Goal: Check status: Check status

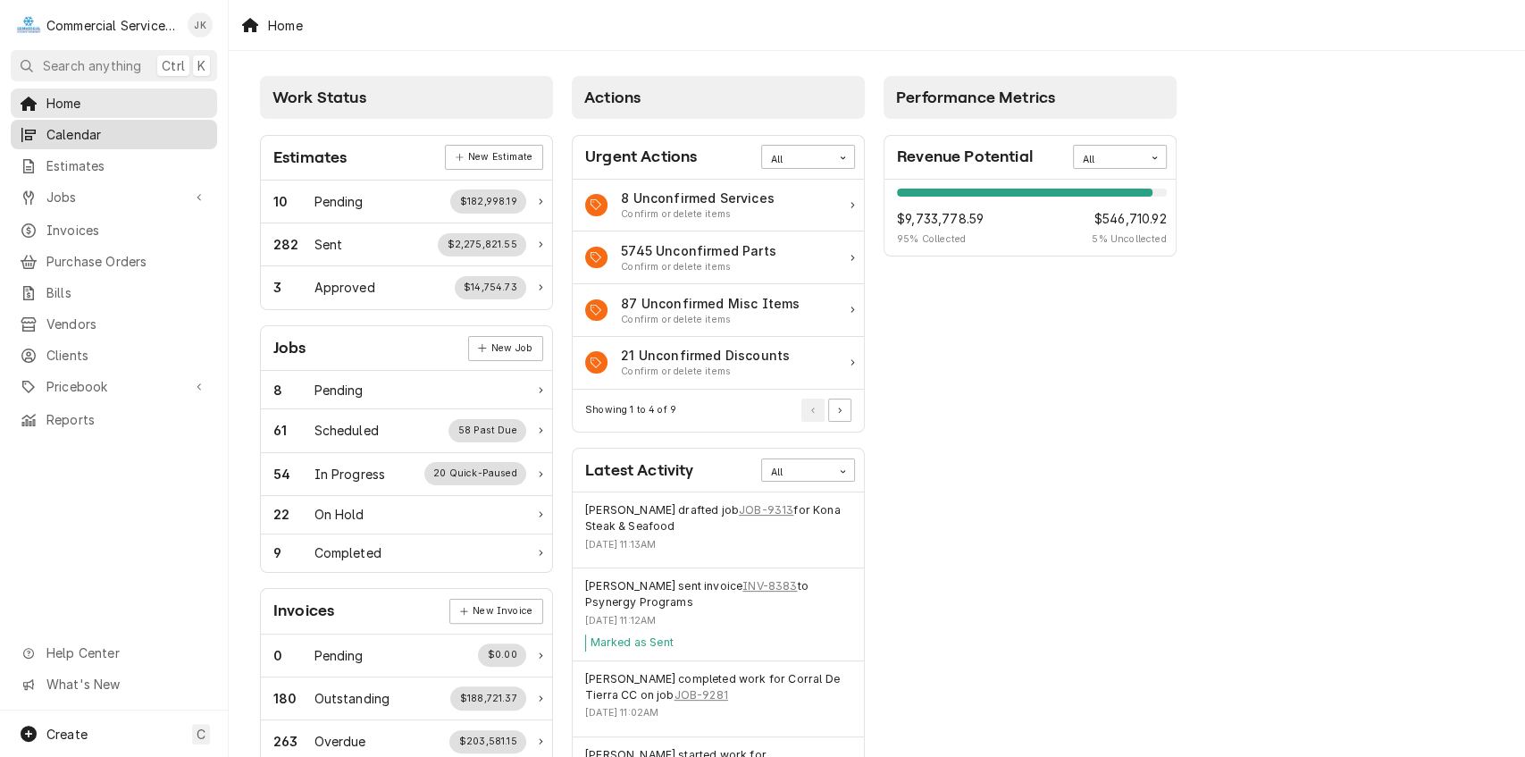
click at [102, 127] on span "Calendar" at bounding box center [127, 134] width 162 height 19
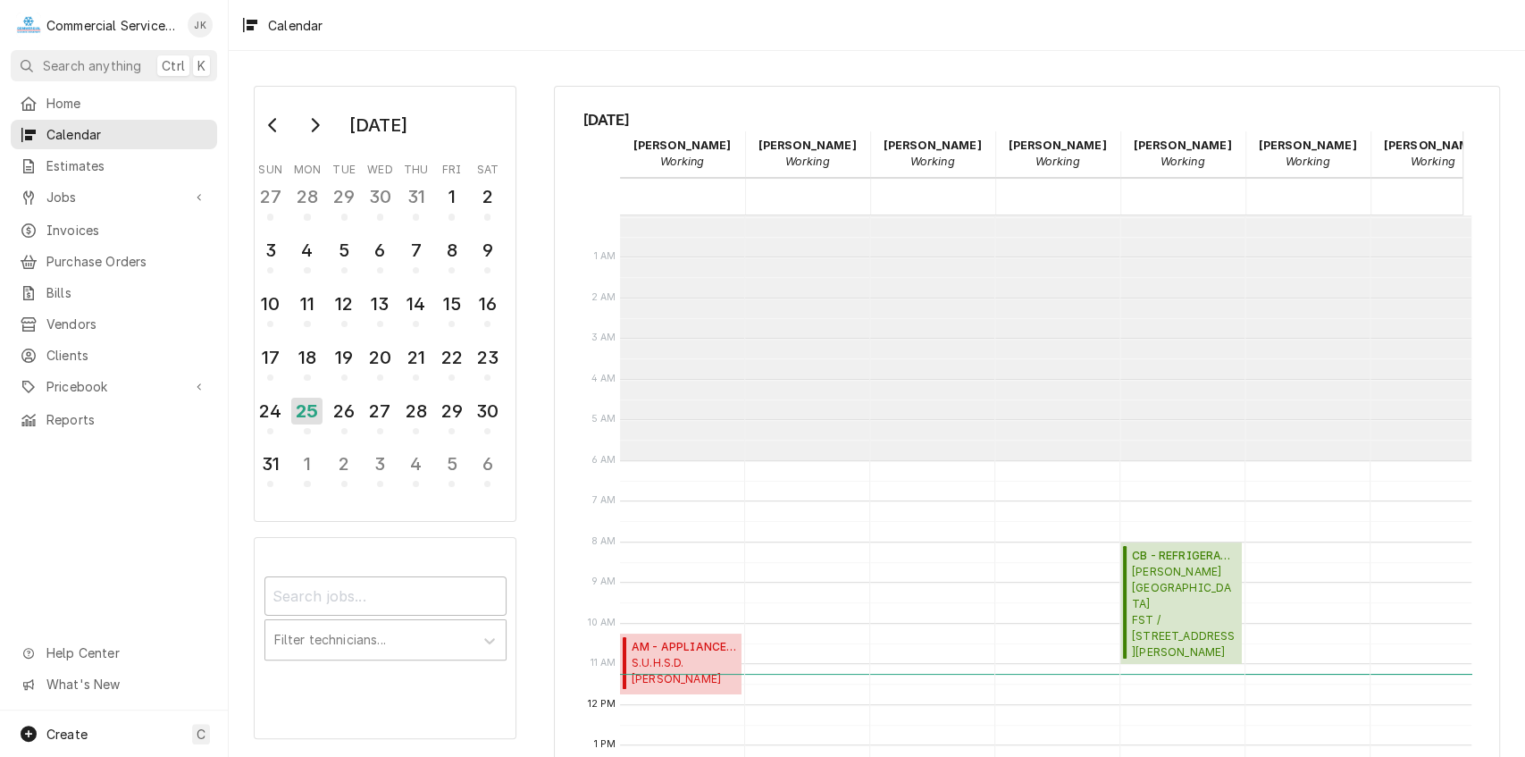
scroll to position [244, 0]
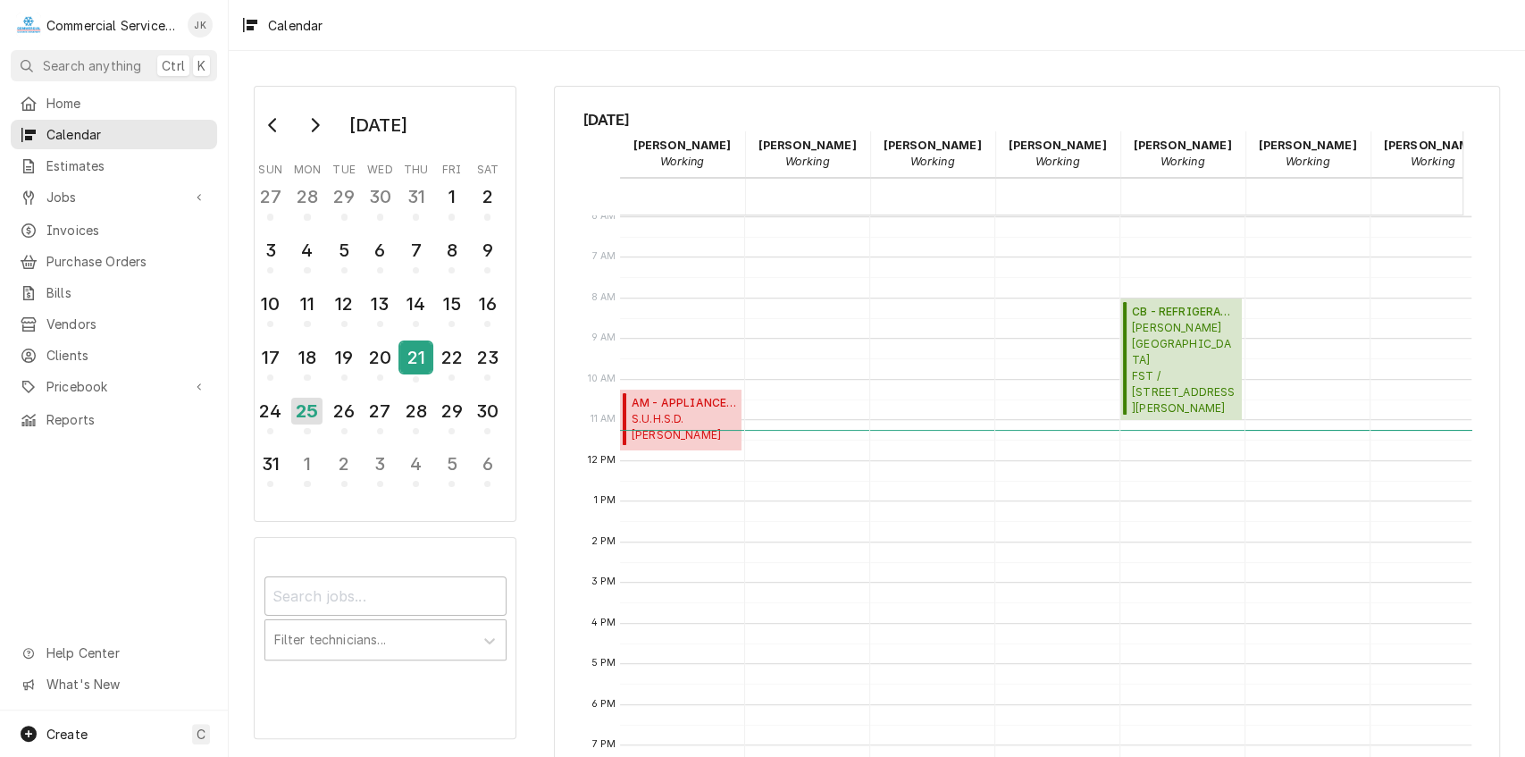
click at [410, 357] on div "21" at bounding box center [415, 357] width 31 height 30
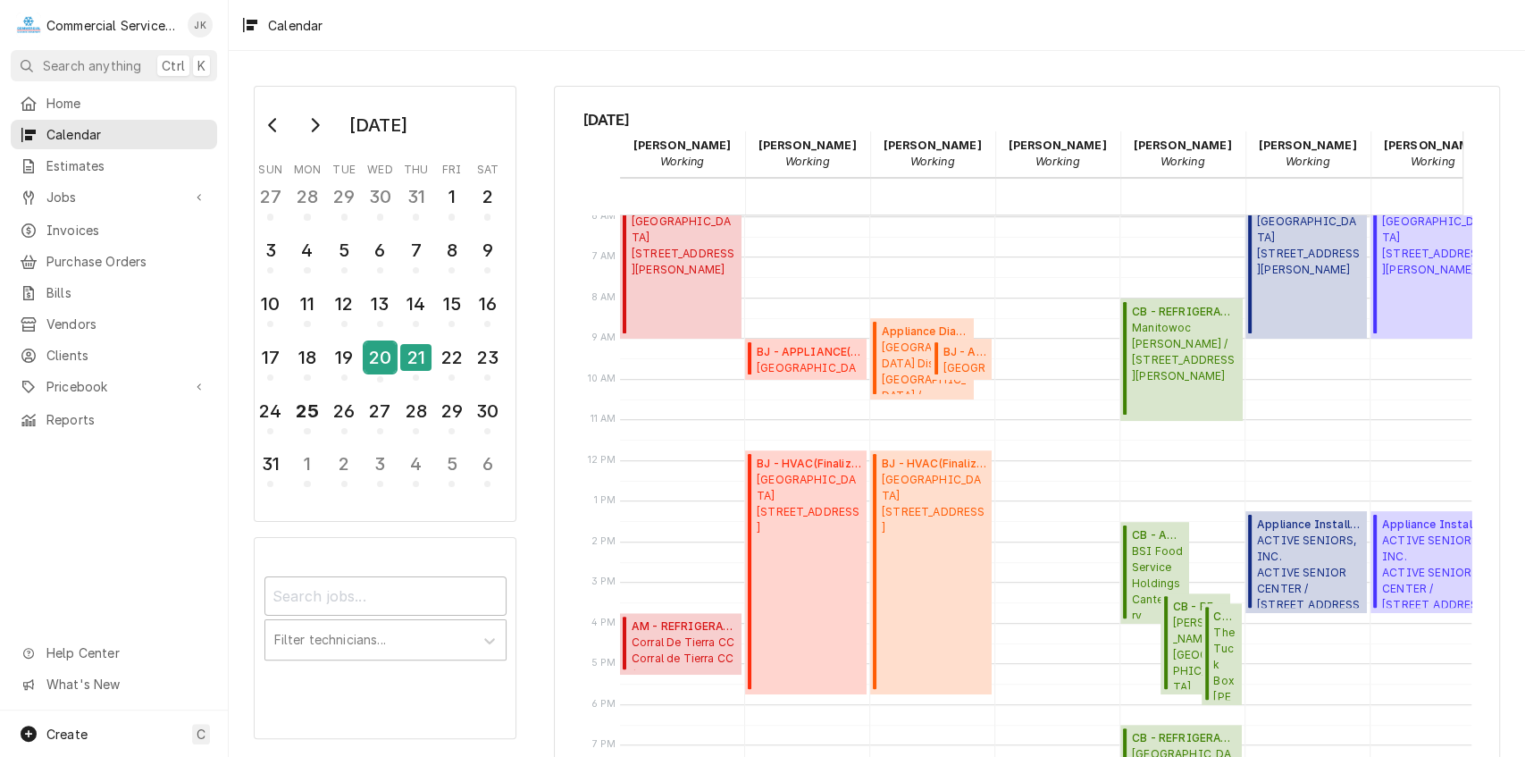
click at [375, 352] on div "20" at bounding box center [380, 357] width 31 height 30
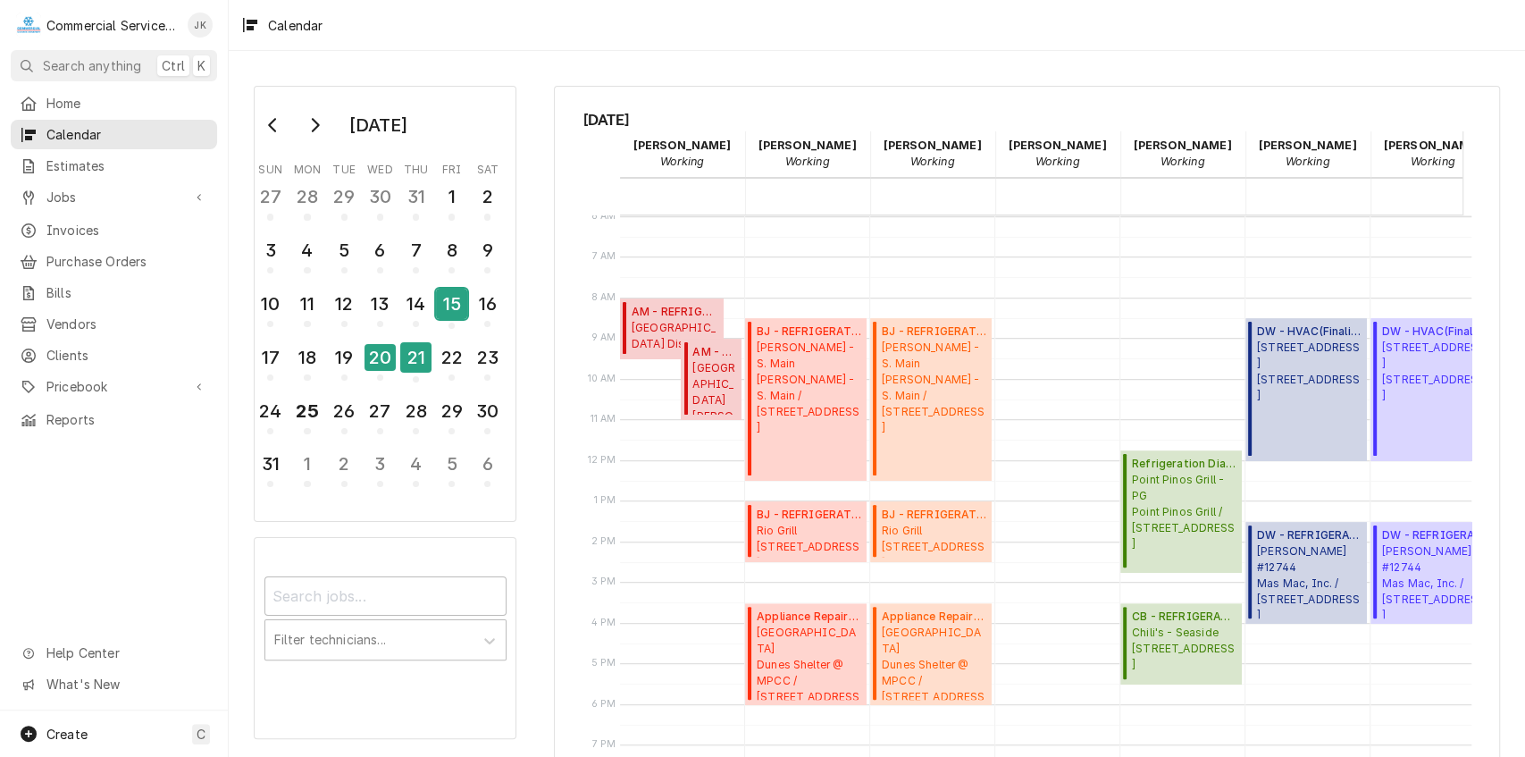
click at [449, 302] on div "15" at bounding box center [451, 304] width 31 height 30
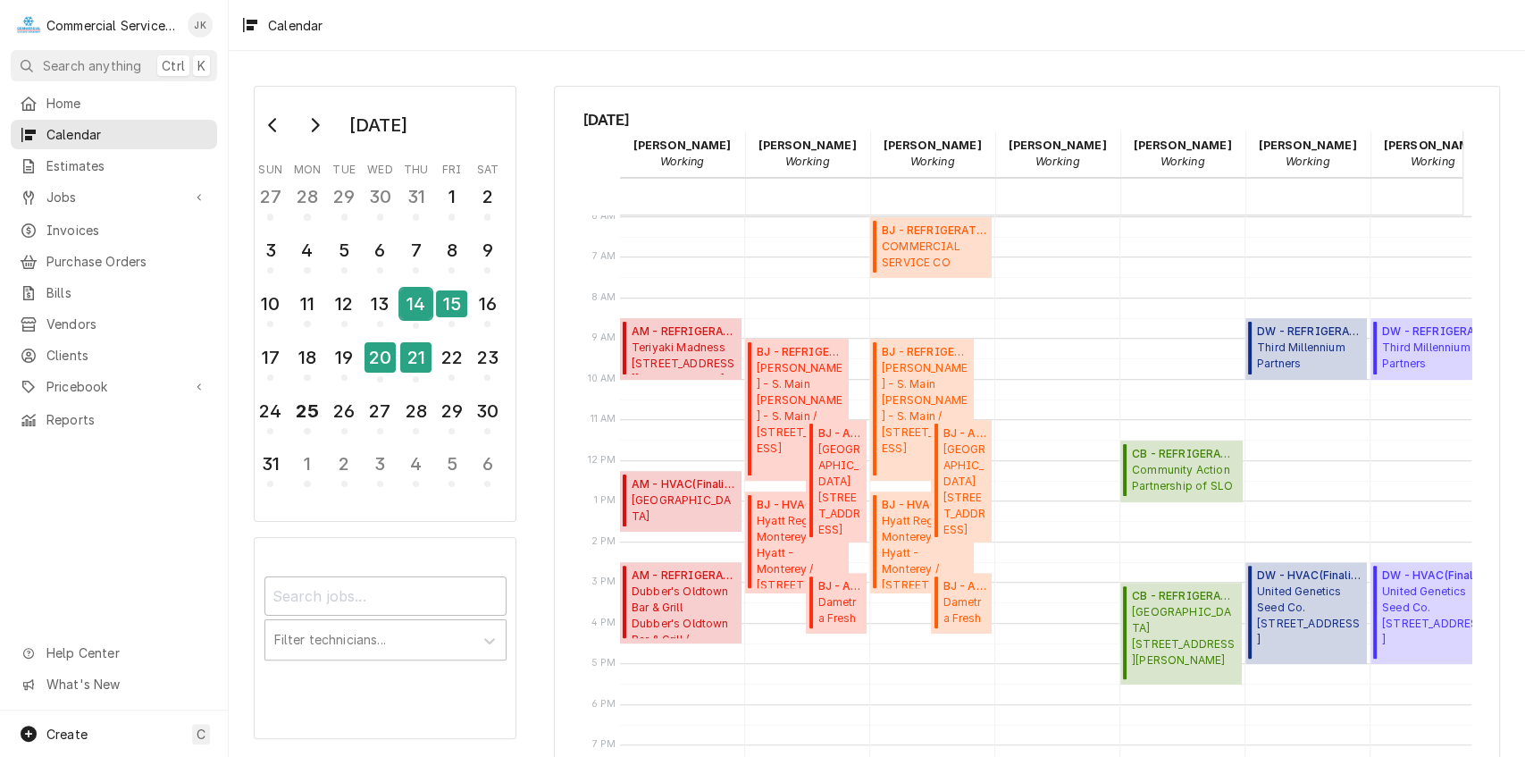
click at [413, 302] on div "14" at bounding box center [415, 304] width 31 height 30
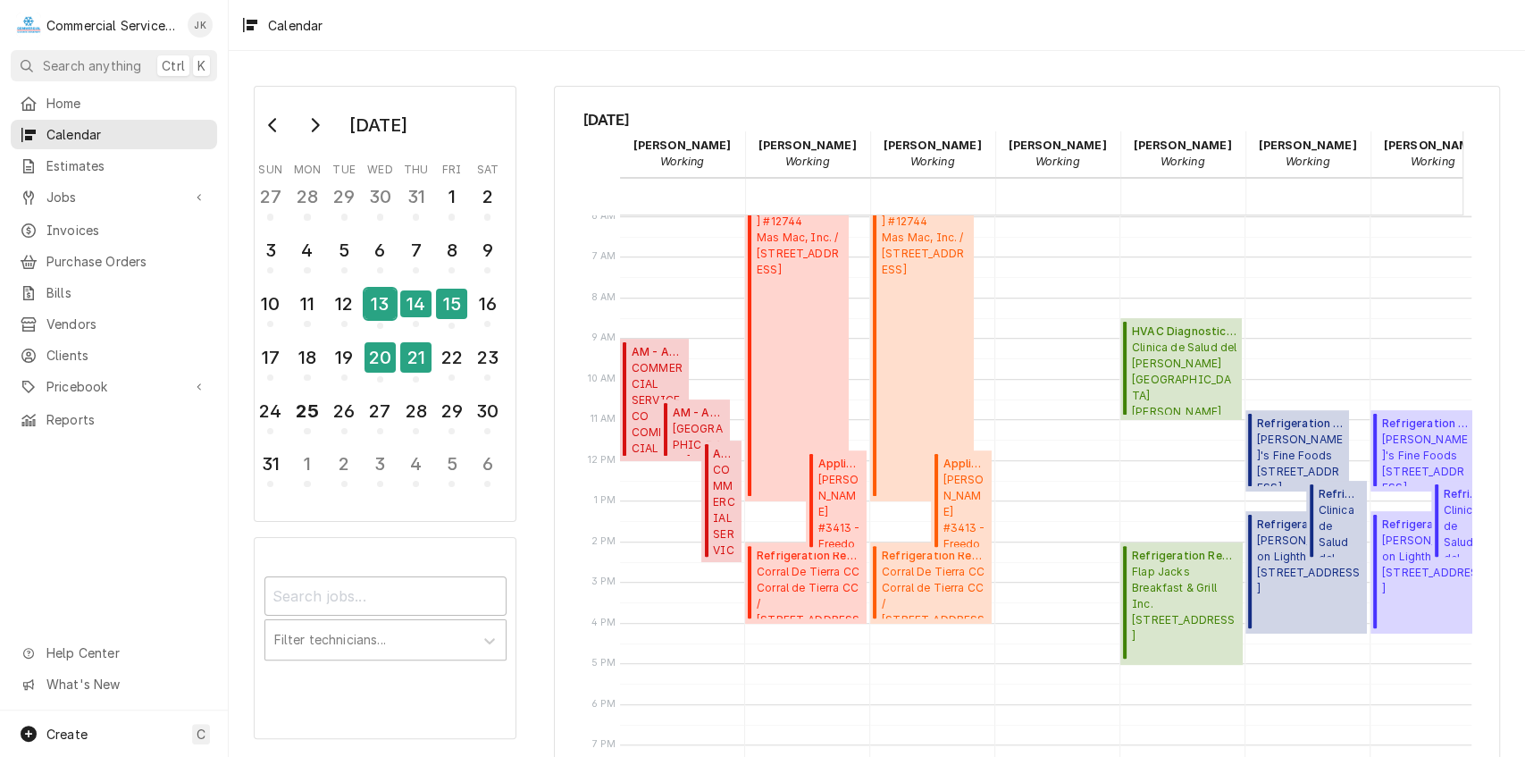
click at [372, 306] on div "13" at bounding box center [380, 304] width 31 height 30
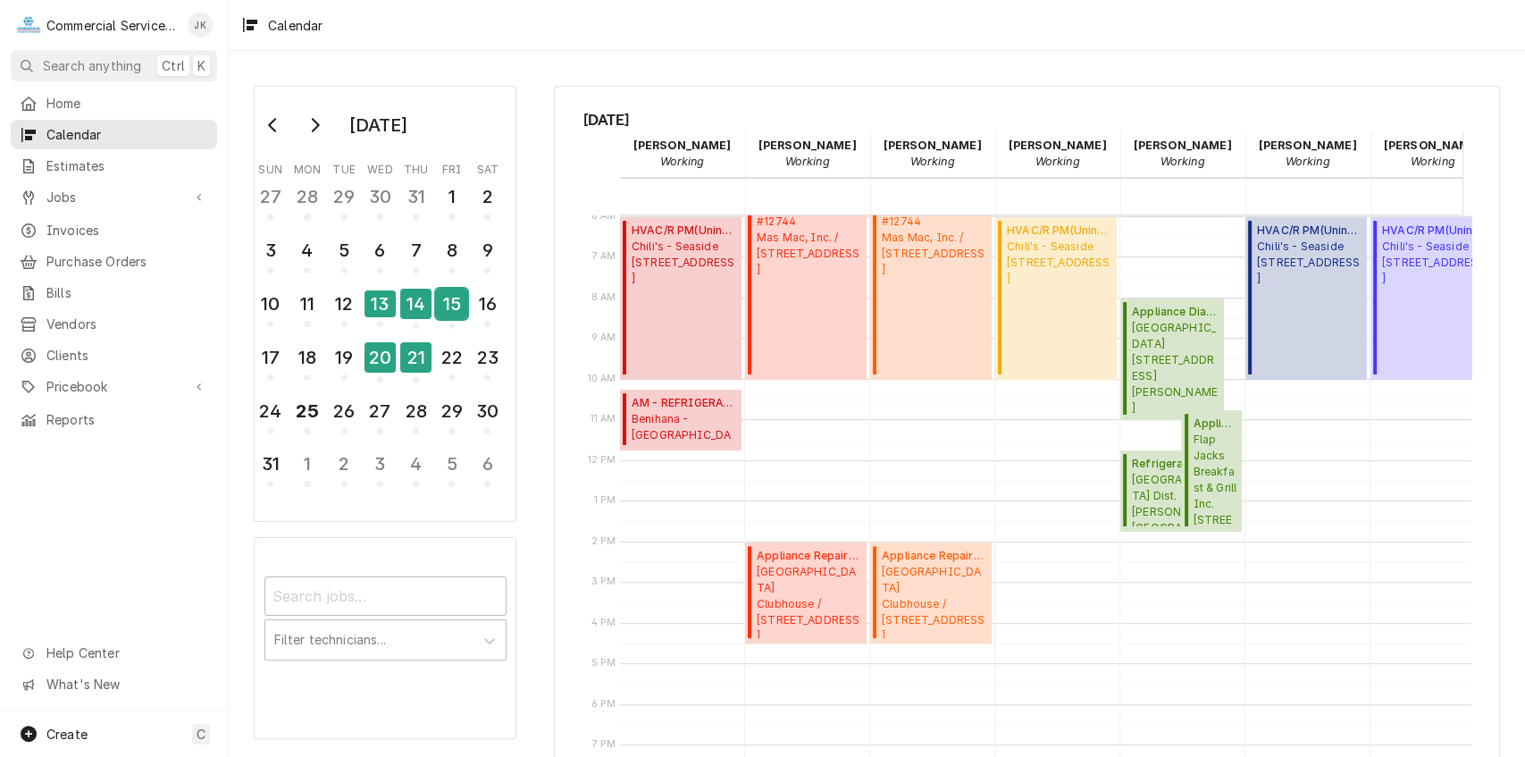
click at [455, 304] on div "15" at bounding box center [451, 304] width 31 height 30
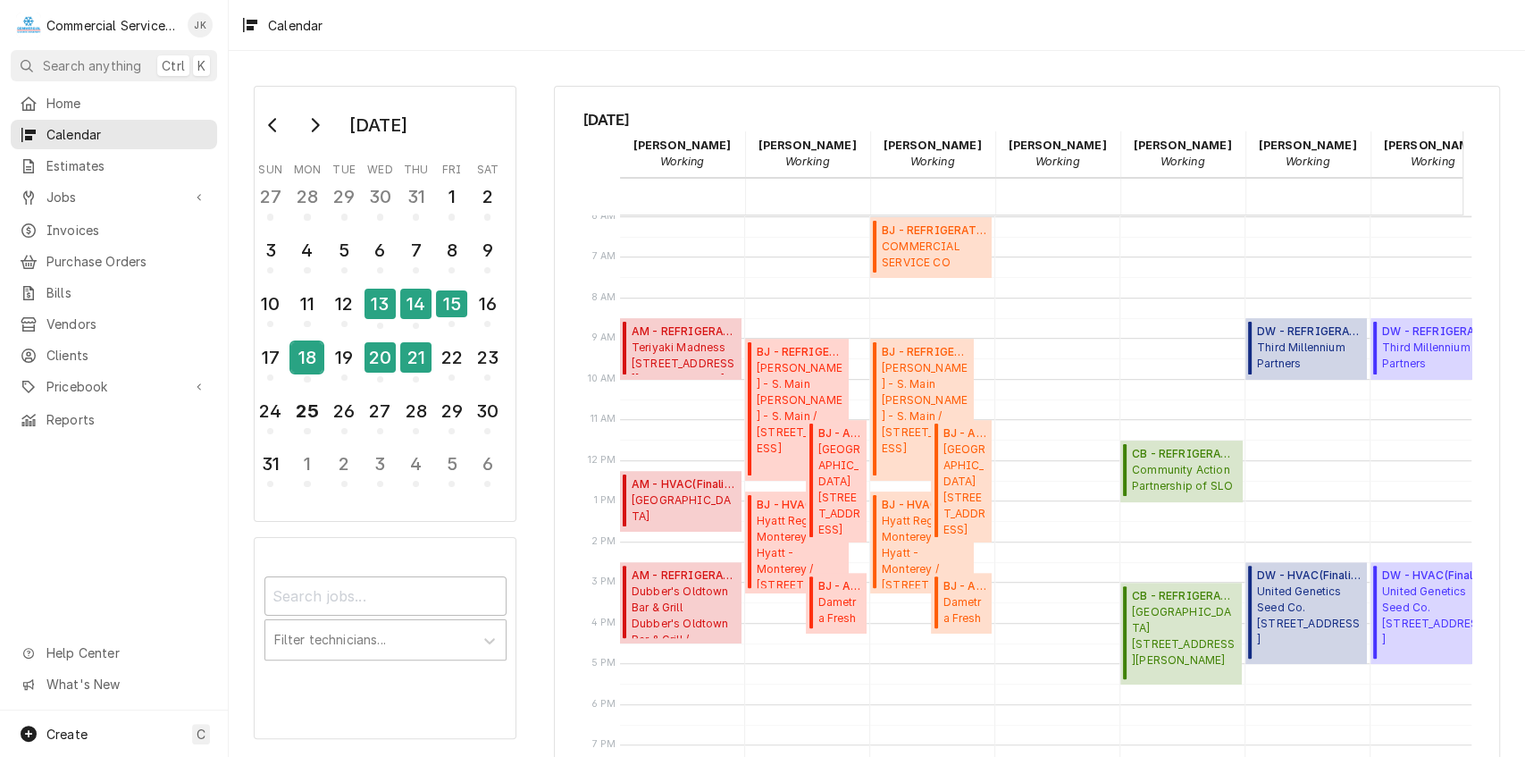
click at [302, 365] on div "18" at bounding box center [306, 357] width 31 height 30
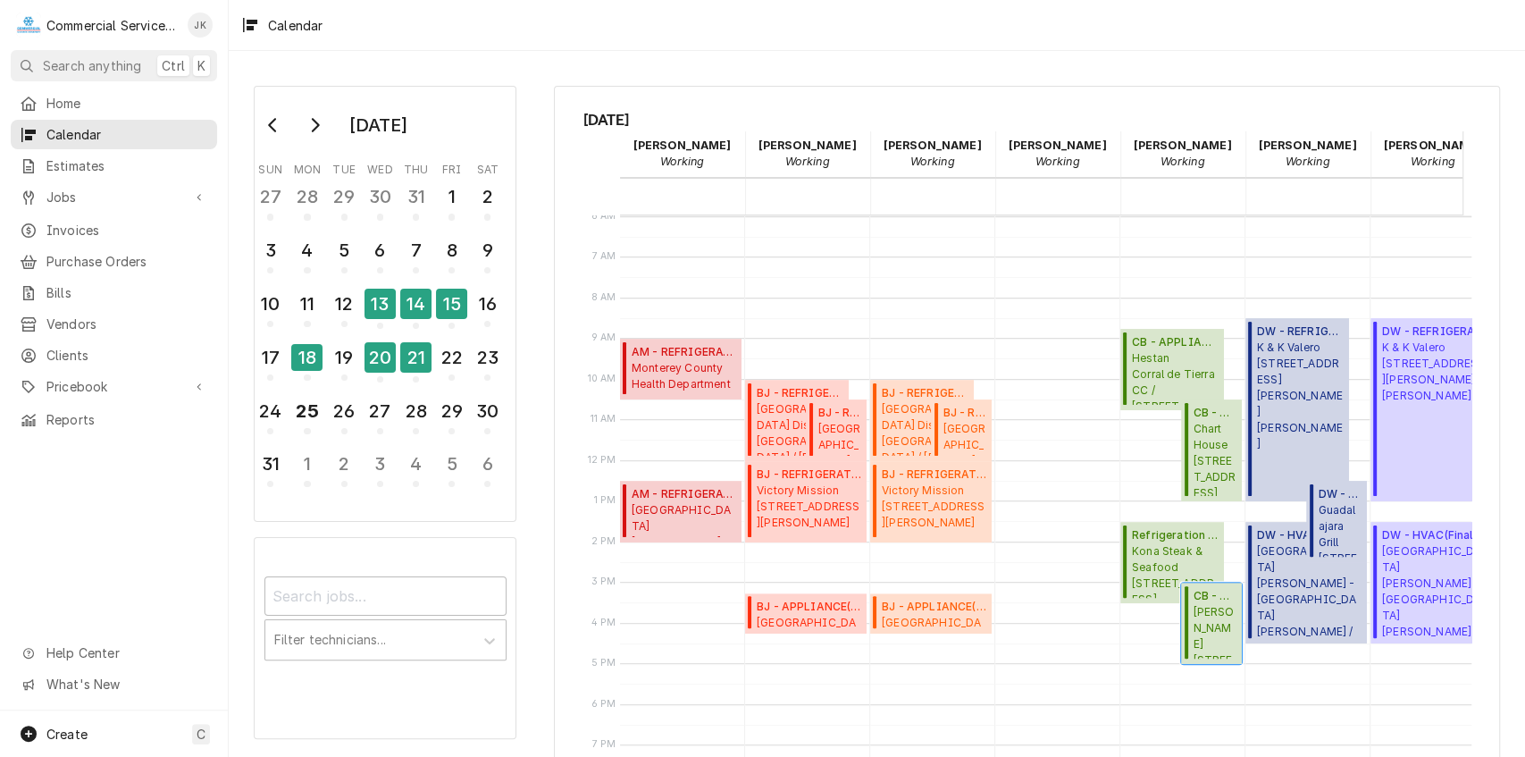
click at [1202, 620] on span "Tarpy's 2999 Mty/Salinas Hwy Ste 1, Monterey, CA 93940" at bounding box center [1215, 631] width 44 height 55
click at [1212, 615] on span "Tarpy's 2999 Mty/Salinas Hwy Ste 1, Monterey, CA 93940" at bounding box center [1215, 631] width 44 height 55
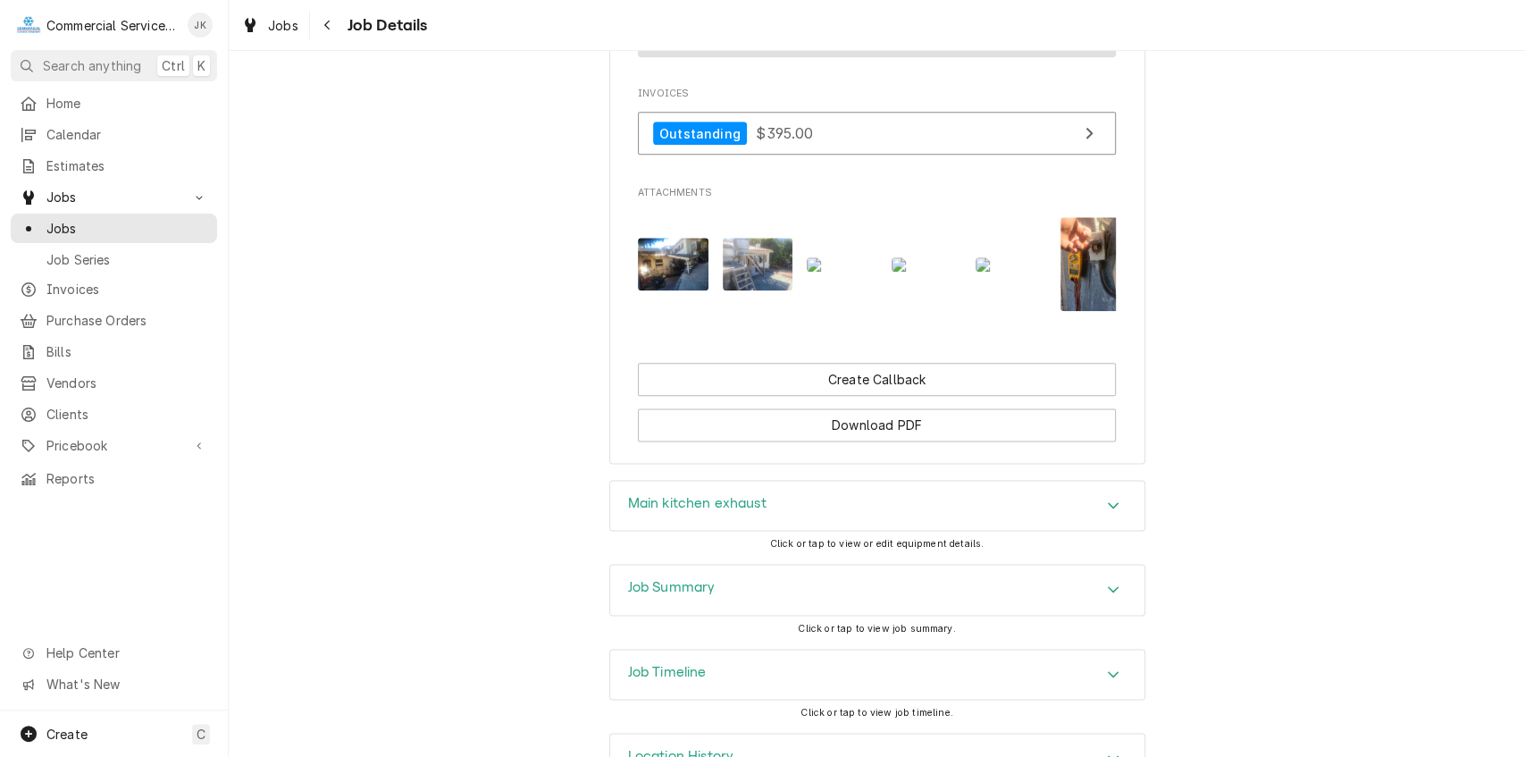
scroll to position [1400, 0]
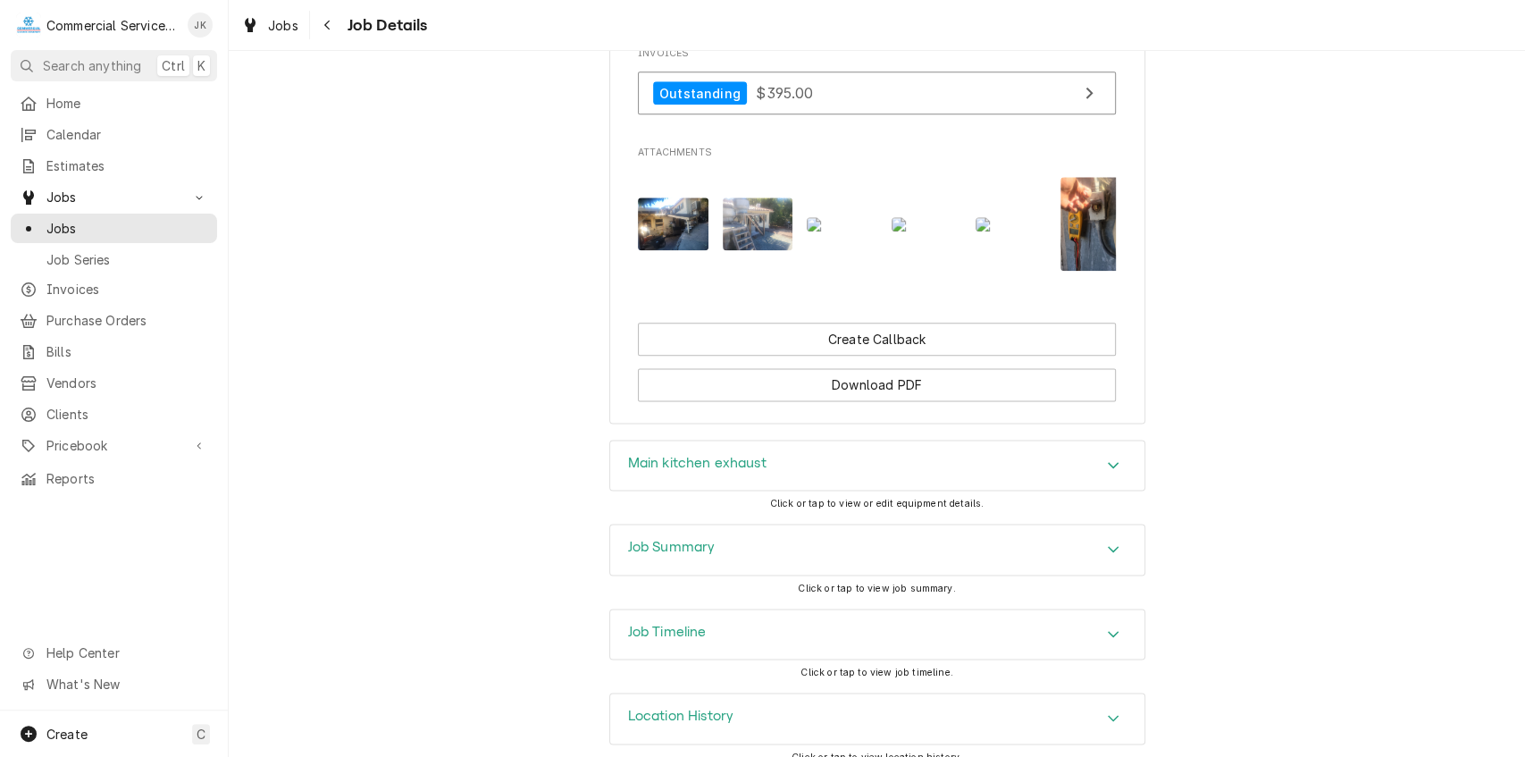
click at [844, 525] on div "Job Summary" at bounding box center [877, 550] width 534 height 50
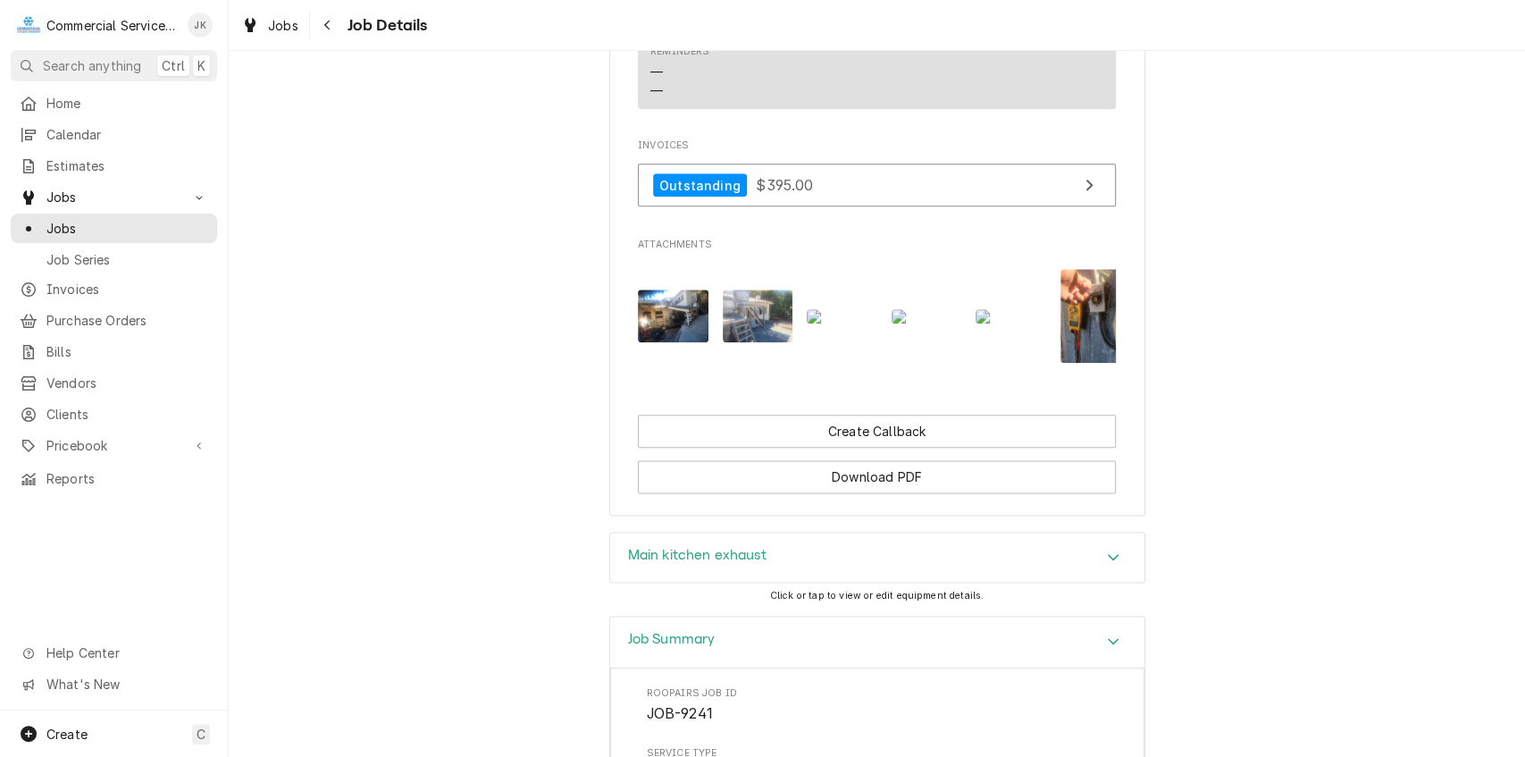
scroll to position [1289, 0]
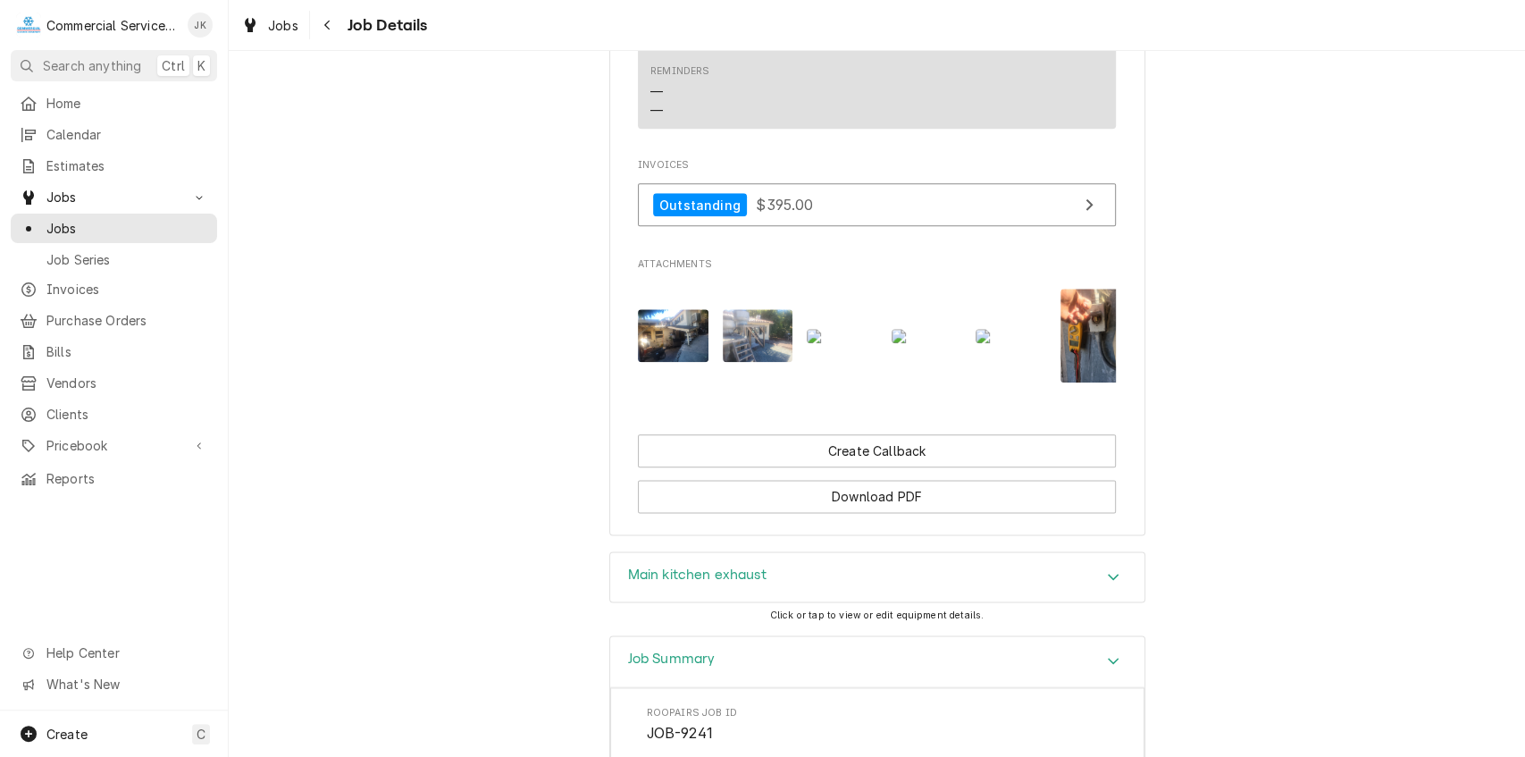
click at [1012, 329] on img "Attachments" at bounding box center [1011, 336] width 71 height 14
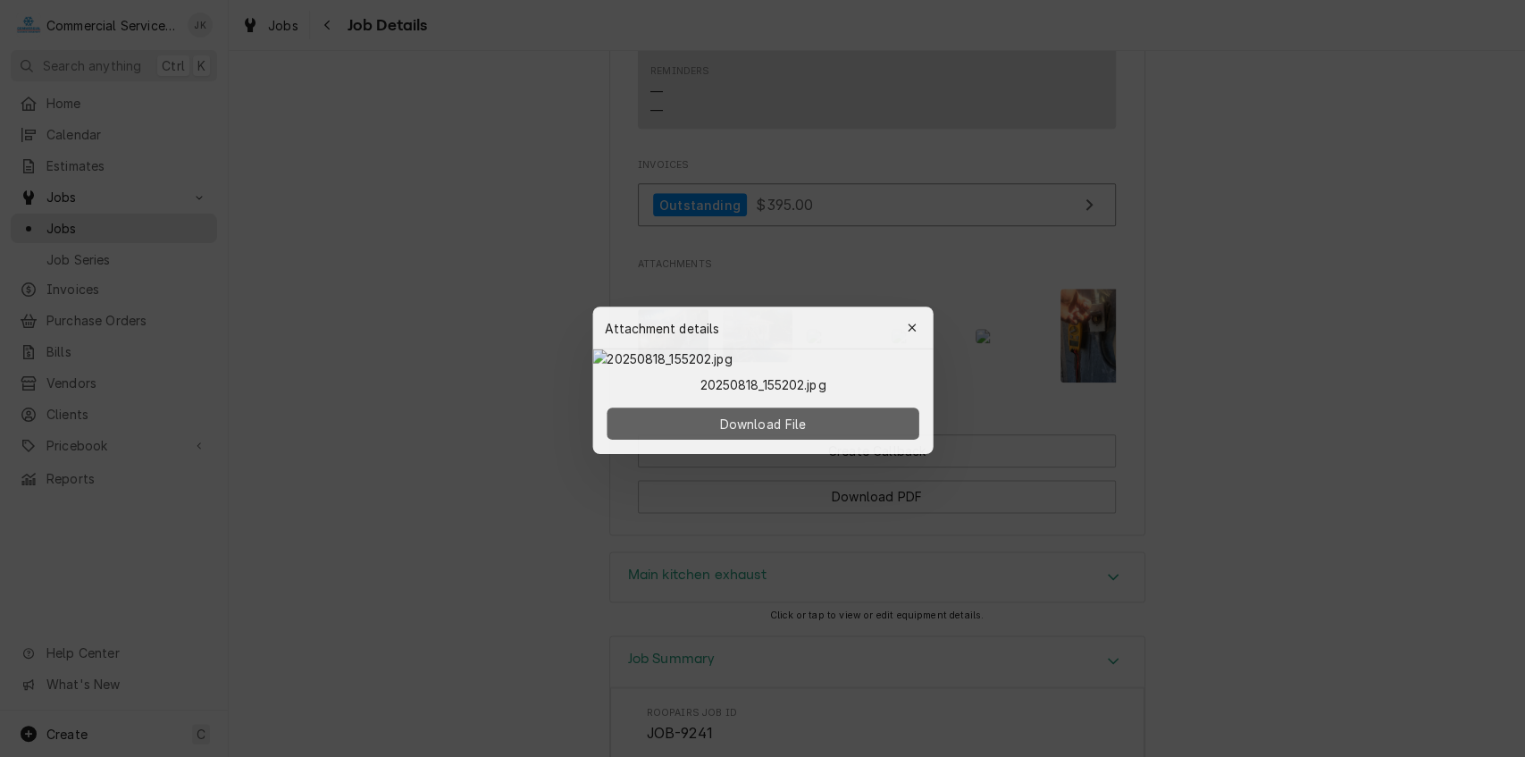
click at [765, 432] on span "Download File" at bounding box center [763, 422] width 94 height 19
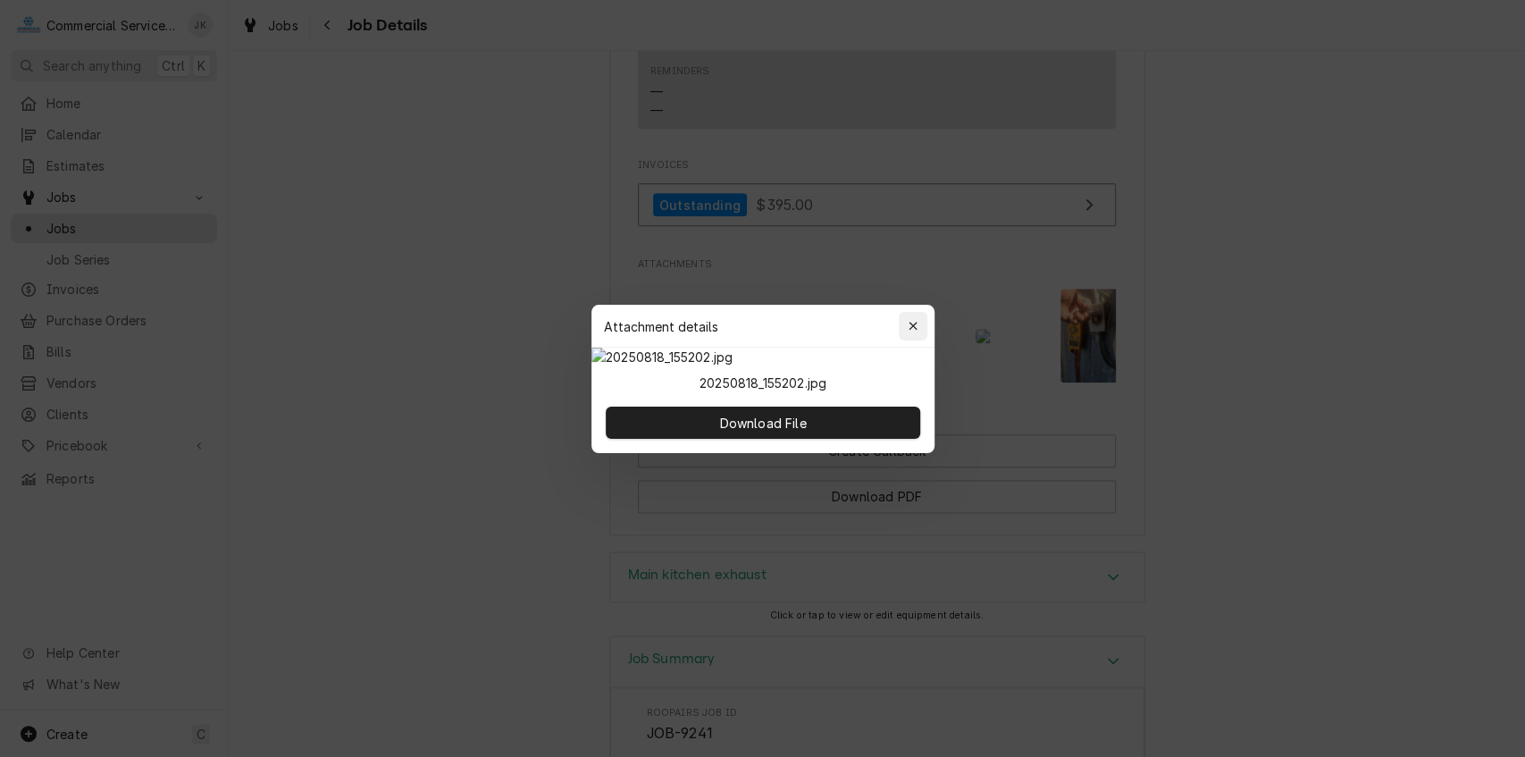
click at [920, 317] on div "button" at bounding box center [913, 326] width 18 height 18
